Goal: Task Accomplishment & Management: Manage account settings

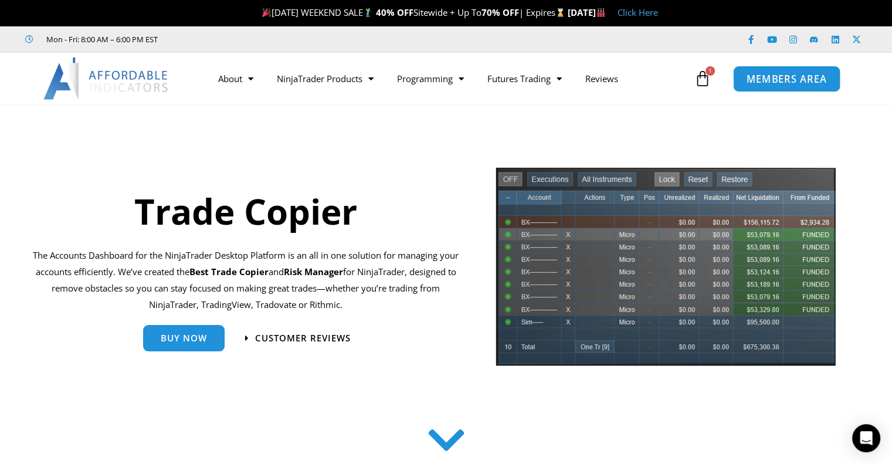
click at [743, 84] on link "MEMBERS AREA" at bounding box center [786, 78] width 107 height 26
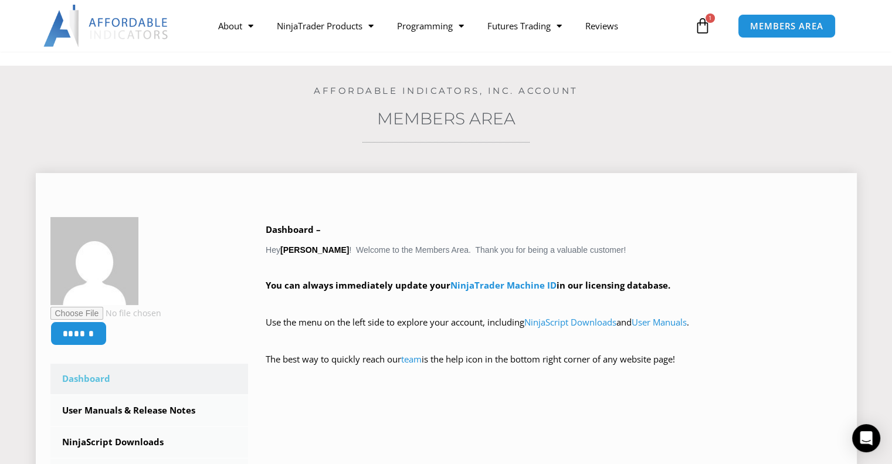
scroll to position [176, 0]
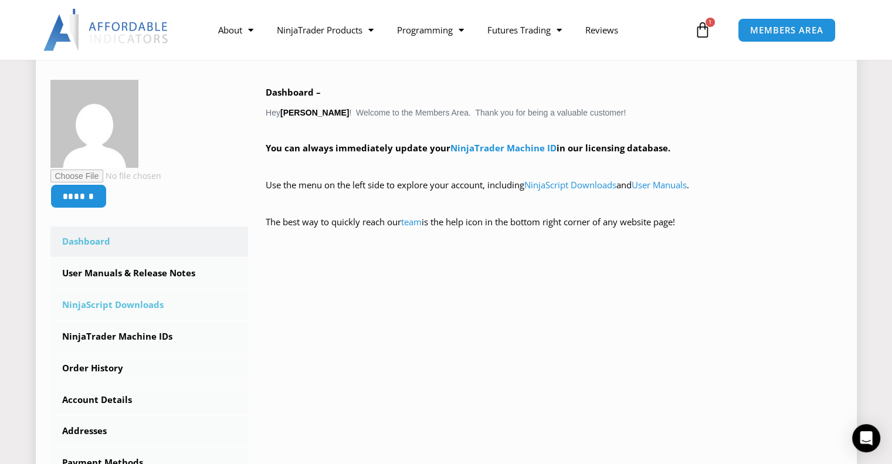
click at [134, 305] on link "NinjaScript Downloads" at bounding box center [149, 305] width 198 height 30
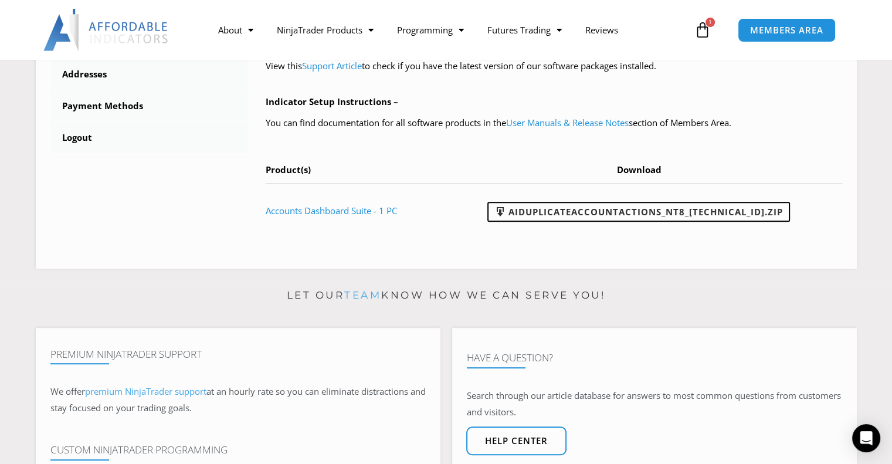
scroll to position [528, 0]
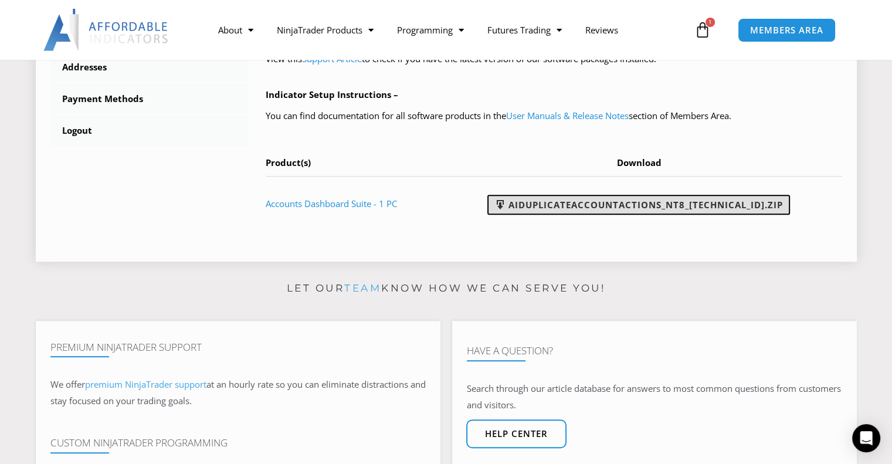
click at [571, 206] on link "AIDuplicateAccountActions_NT8_25.2.5.1.zip" at bounding box center [638, 205] width 303 height 20
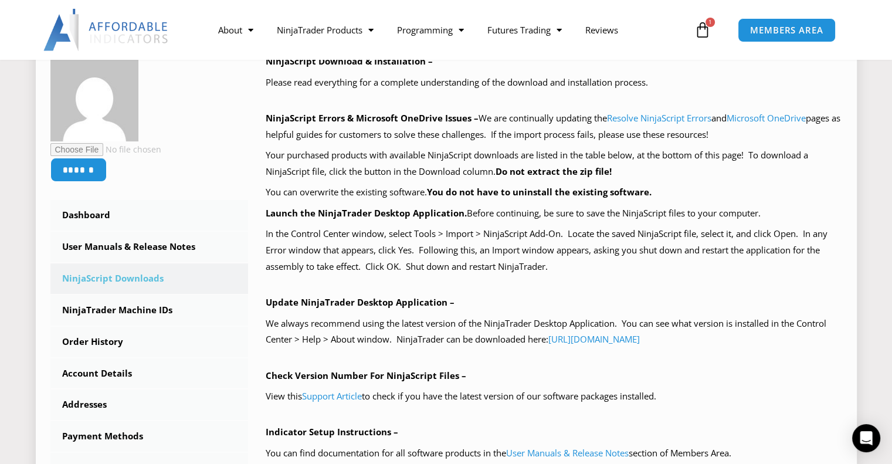
scroll to position [176, 0]
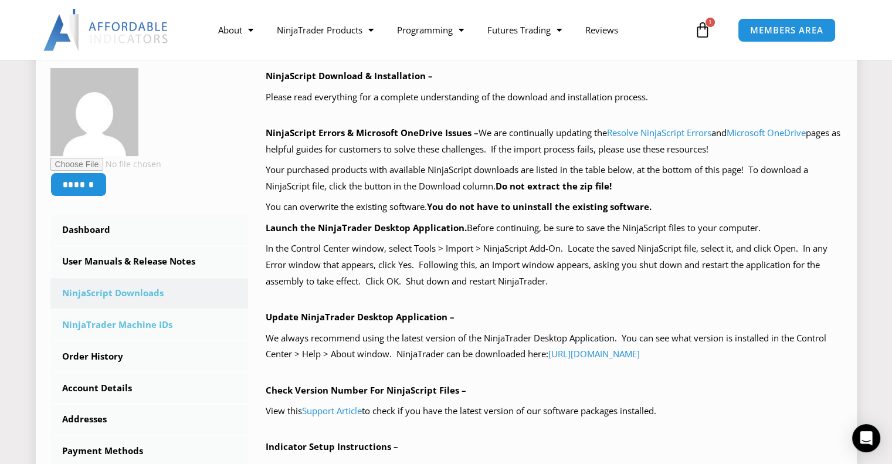
click at [134, 318] on link "NinjaTrader Machine IDs" at bounding box center [149, 325] width 198 height 30
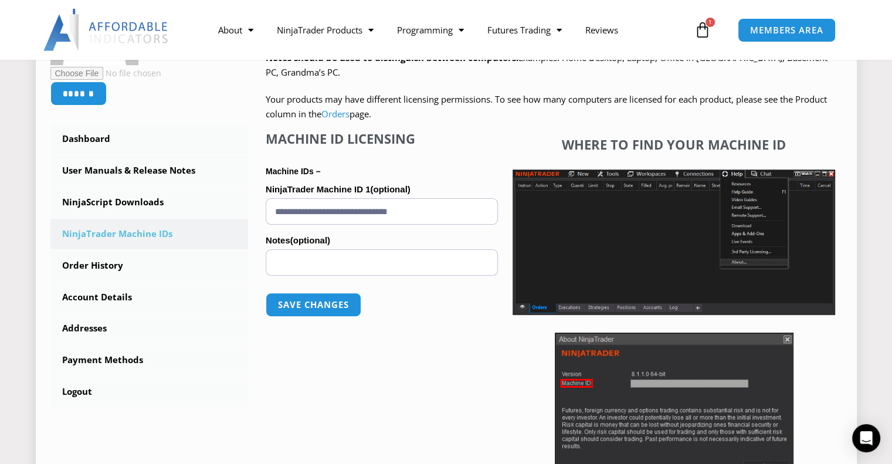
scroll to position [293, 0]
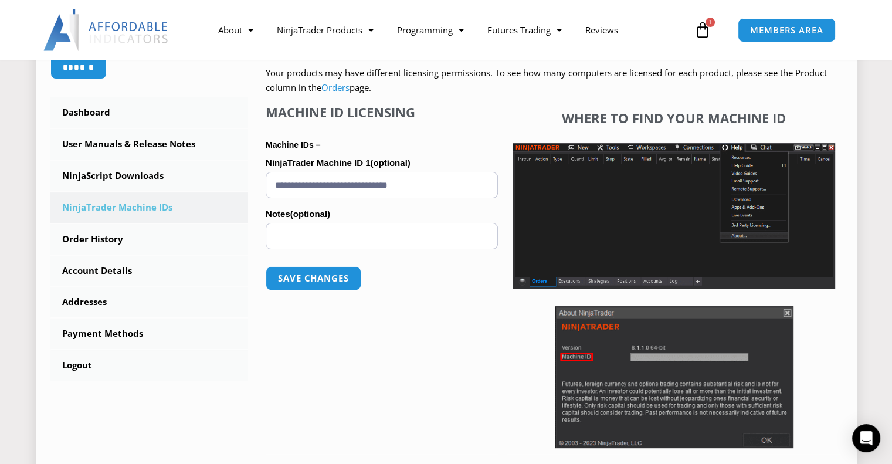
drag, startPoint x: 440, startPoint y: 185, endPoint x: 263, endPoint y: 188, distance: 177.1
click at [263, 188] on div "NinjaTrader Machine IDs – We are transitioning all NinjaTrader software package…" at bounding box center [545, 217] width 594 height 532
click at [319, 279] on button "Save changes" at bounding box center [313, 278] width 100 height 25
